Goal: Task Accomplishment & Management: Use online tool/utility

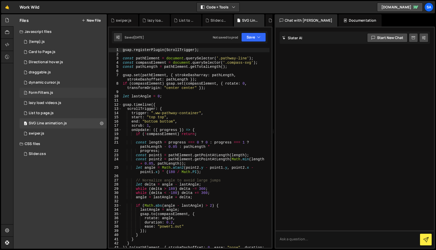
click at [55, 91] on div "1 Form Filters.js 0" at bounding box center [63, 92] width 87 height 10
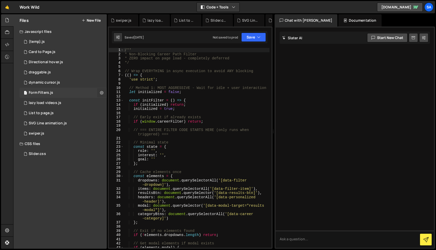
click at [102, 93] on icon at bounding box center [102, 92] width 4 height 5
type input "Form Filters"
radio input "true"
checkbox input "true"
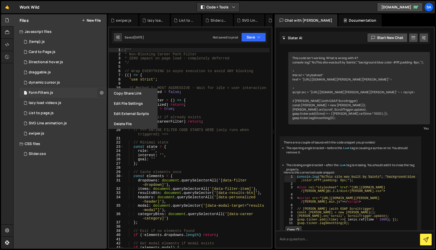
scroll to position [12403, 0]
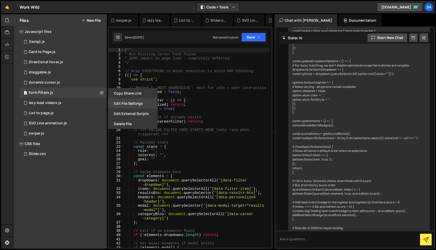
click at [129, 103] on button "Edit File Settings" at bounding box center [133, 103] width 50 height 10
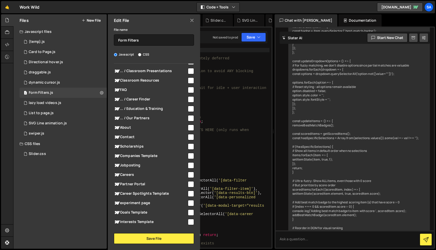
scroll to position [146, 0]
click at [188, 102] on input "checkbox" at bounding box center [191, 99] width 6 height 6
checkbox input "true"
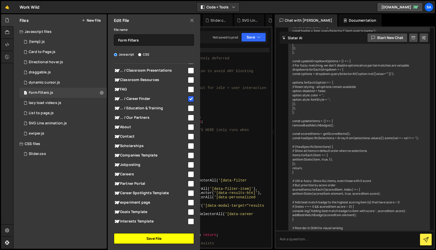
click at [151, 238] on button "Save File" at bounding box center [154, 238] width 80 height 11
checkbox input "false"
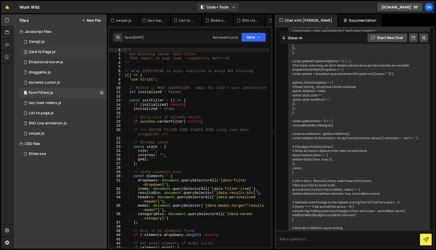
click at [88, 50] on div "5 Card to Page.js 0" at bounding box center [63, 52] width 87 height 10
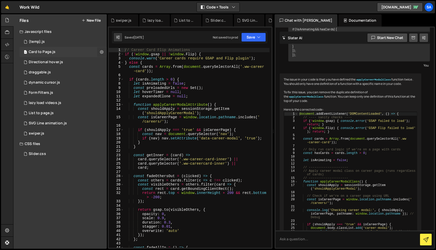
scroll to position [1626, 0]
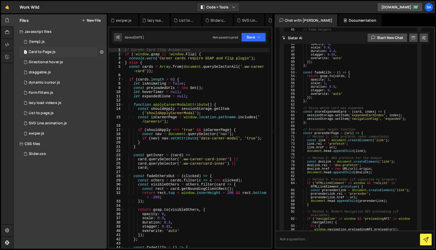
click at [100, 51] on icon at bounding box center [102, 51] width 4 height 5
type input "Card to Page"
radio input "true"
checkbox input "true"
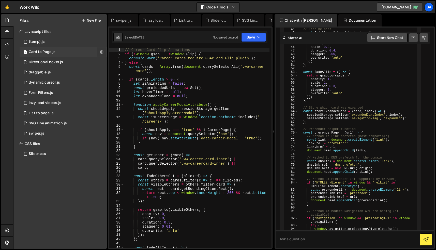
checkbox input "true"
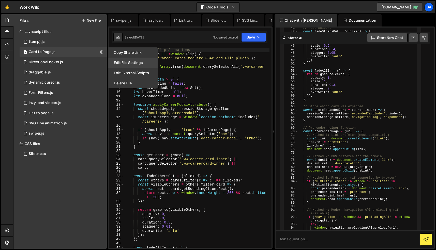
click at [120, 61] on button "Edit File Settings" at bounding box center [133, 62] width 50 height 10
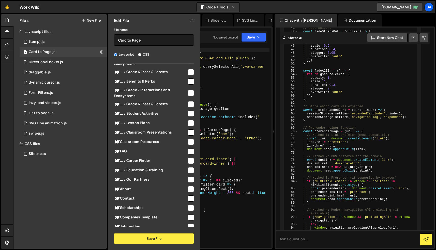
scroll to position [86, 0]
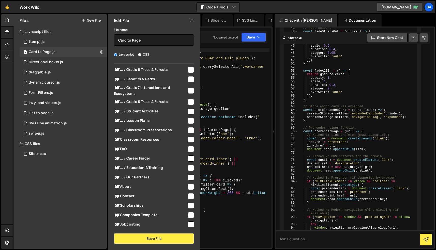
click at [189, 161] on input "checkbox" at bounding box center [191, 158] width 6 height 6
checkbox input "true"
click at [165, 238] on button "Save File" at bounding box center [154, 238] width 80 height 11
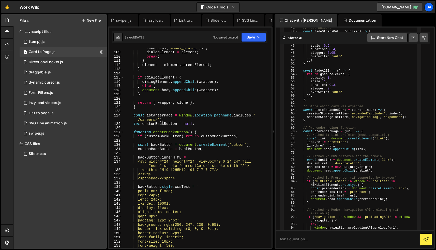
scroll to position [485, 0]
click at [58, 92] on div "2 Form Filters.js 0" at bounding box center [63, 92] width 87 height 10
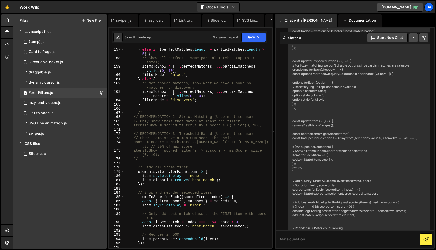
scroll to position [764, 0]
click at [253, 36] on button "Save" at bounding box center [253, 37] width 25 height 9
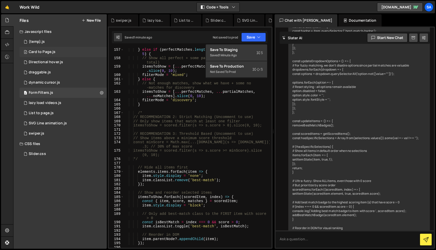
click at [56, 49] on div "6 Card to Page.js 0" at bounding box center [63, 52] width 87 height 10
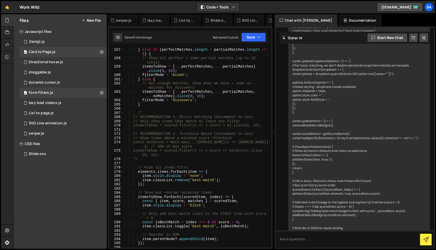
scroll to position [0, 0]
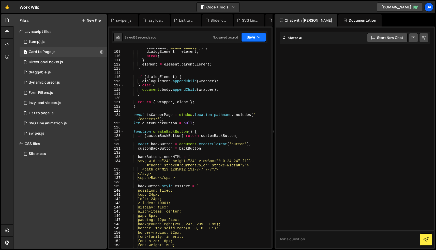
click at [257, 40] on button "Save" at bounding box center [253, 37] width 25 height 9
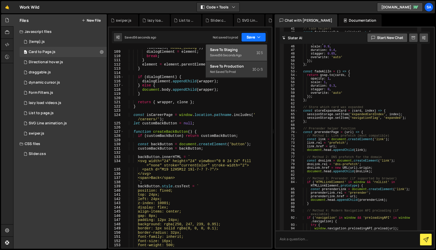
scroll to position [1626, 0]
